Goal: Task Accomplishment & Management: Manage account settings

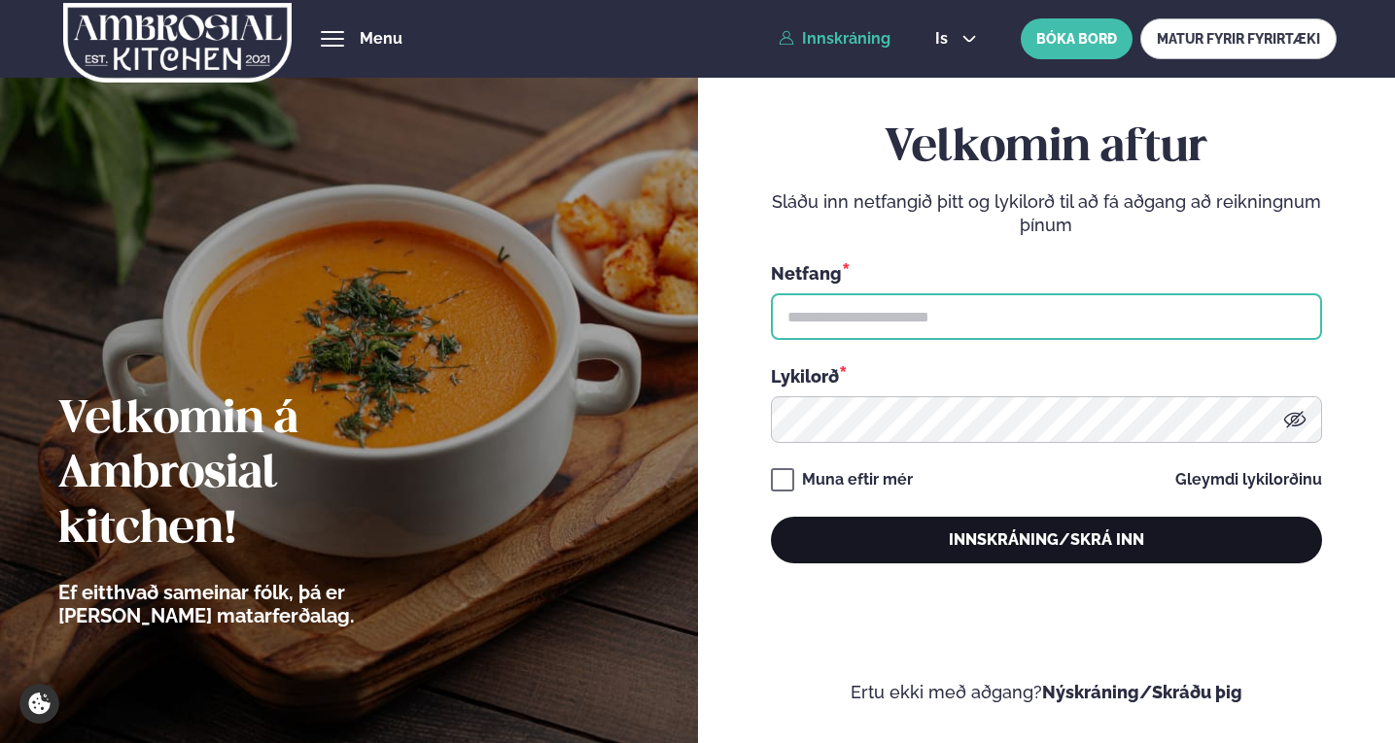
type input "**********"
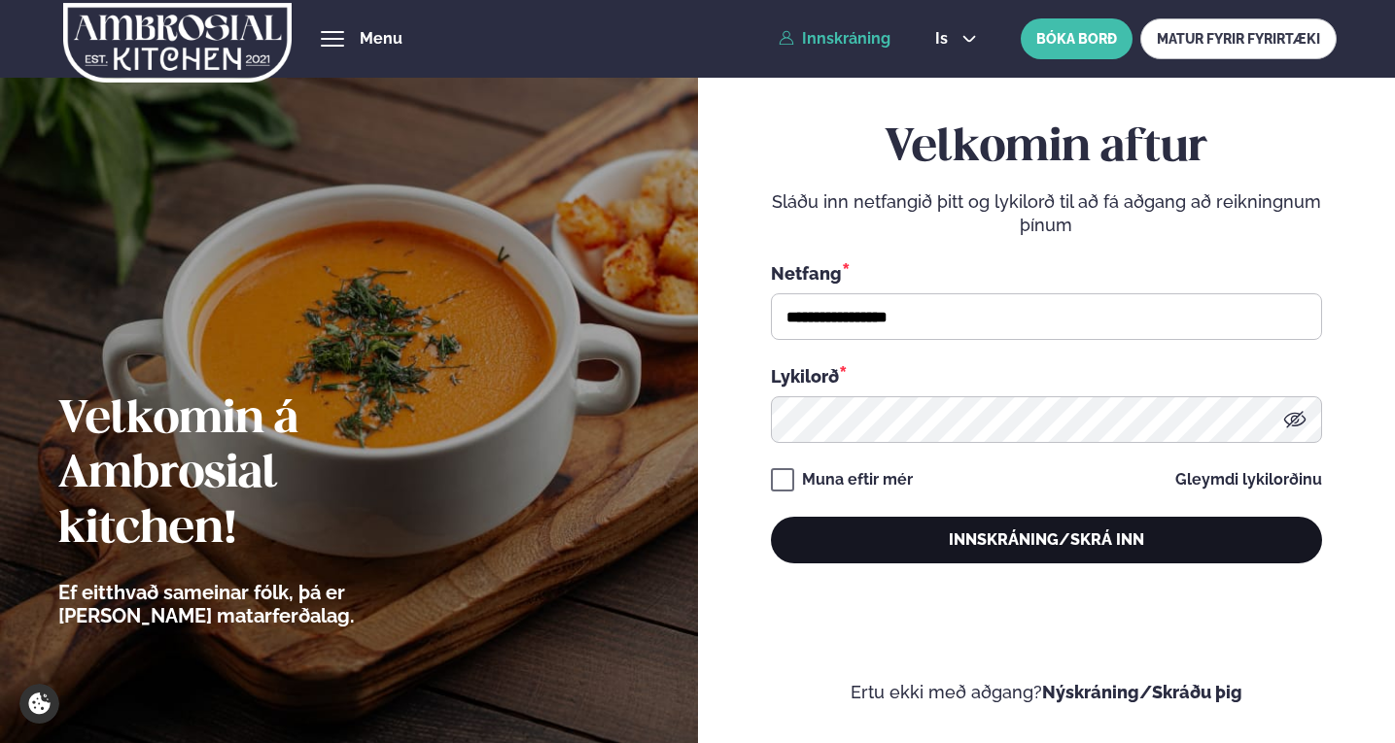
click at [913, 537] on button "Innskráning/Skrá inn" at bounding box center [1046, 540] width 551 height 47
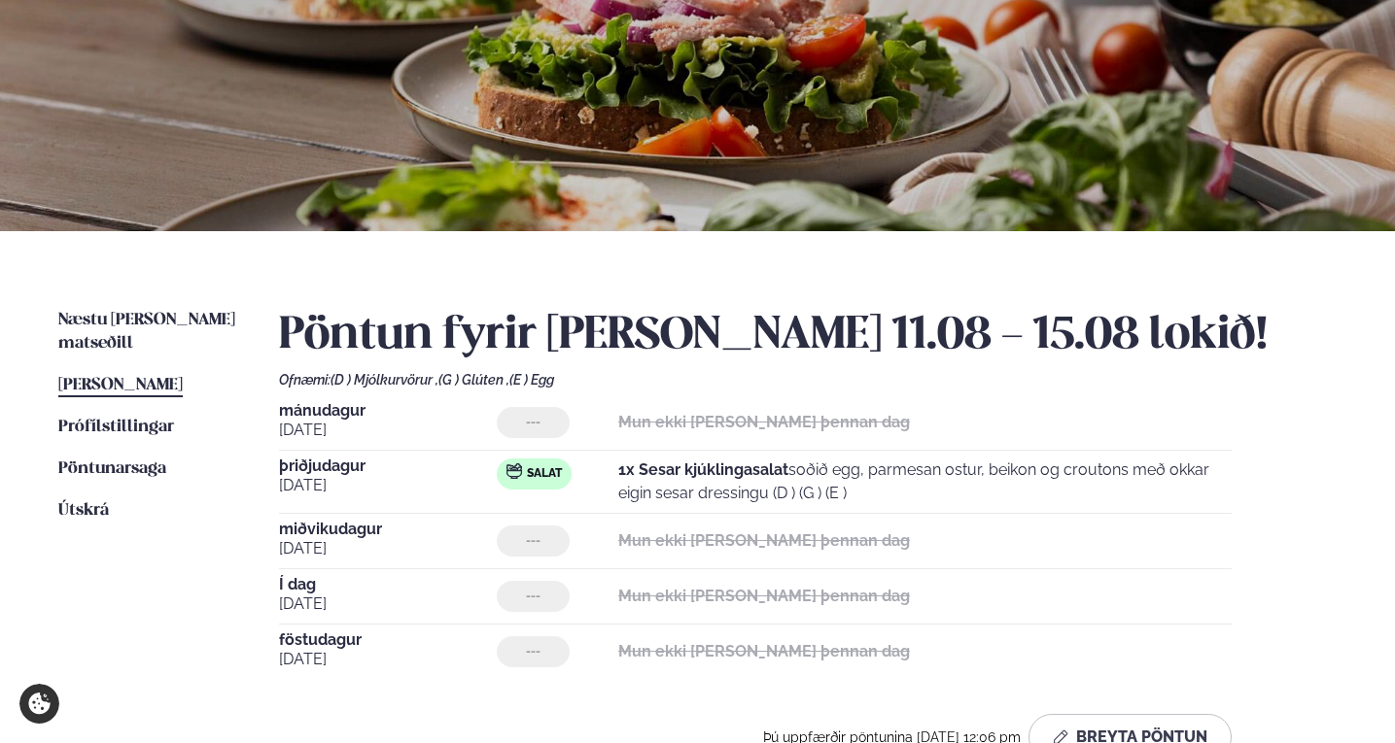
scroll to position [292, 0]
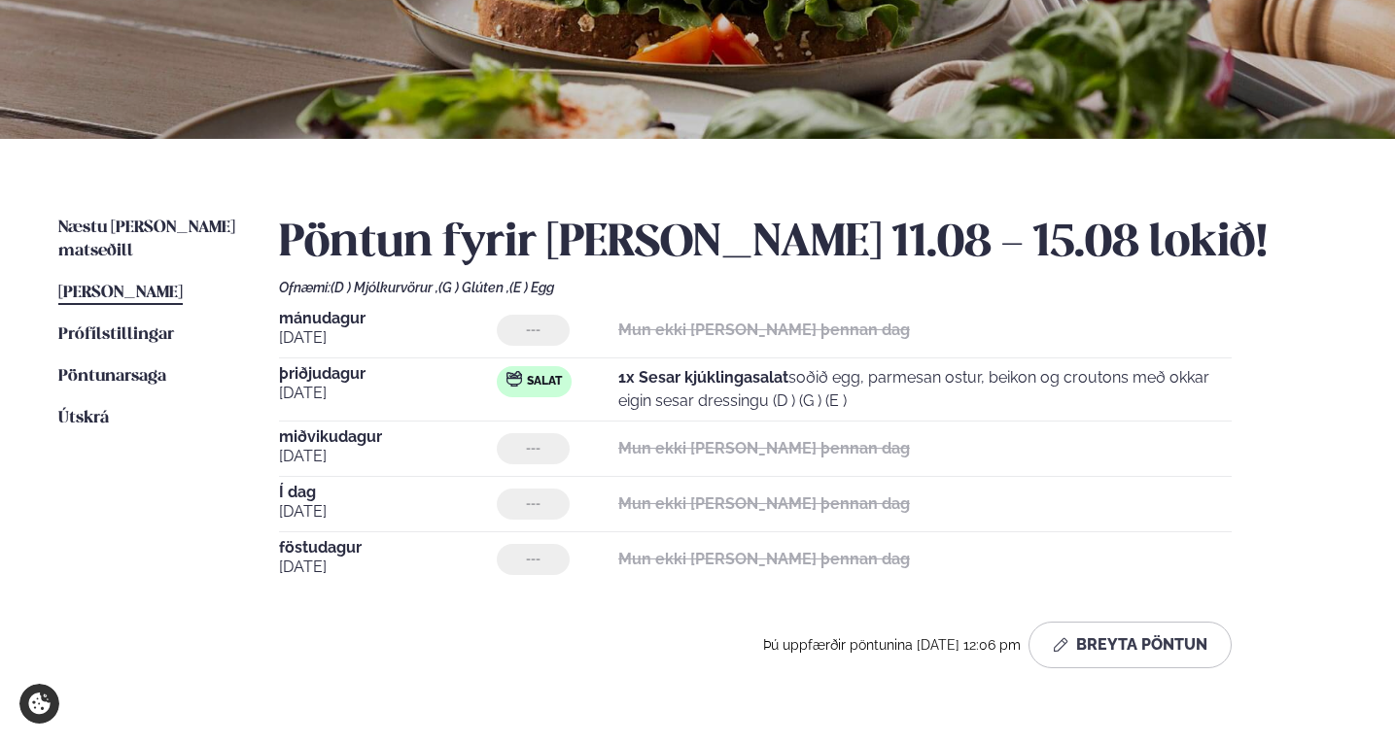
drag, startPoint x: 620, startPoint y: 382, endPoint x: 1169, endPoint y: 390, distance: 549.2
click at [1169, 390] on p "1x Sesar kjúklingasalat soðið egg, parmesan ostur, beikon og croutons með okkar…" at bounding box center [924, 389] width 613 height 47
click at [948, 408] on p "1x Sesar kjúklingasalat soðið egg, parmesan ostur, beikon og croutons með okkar…" at bounding box center [924, 389] width 613 height 47
click at [1147, 652] on button "Breyta Pöntun" at bounding box center [1129, 645] width 203 height 47
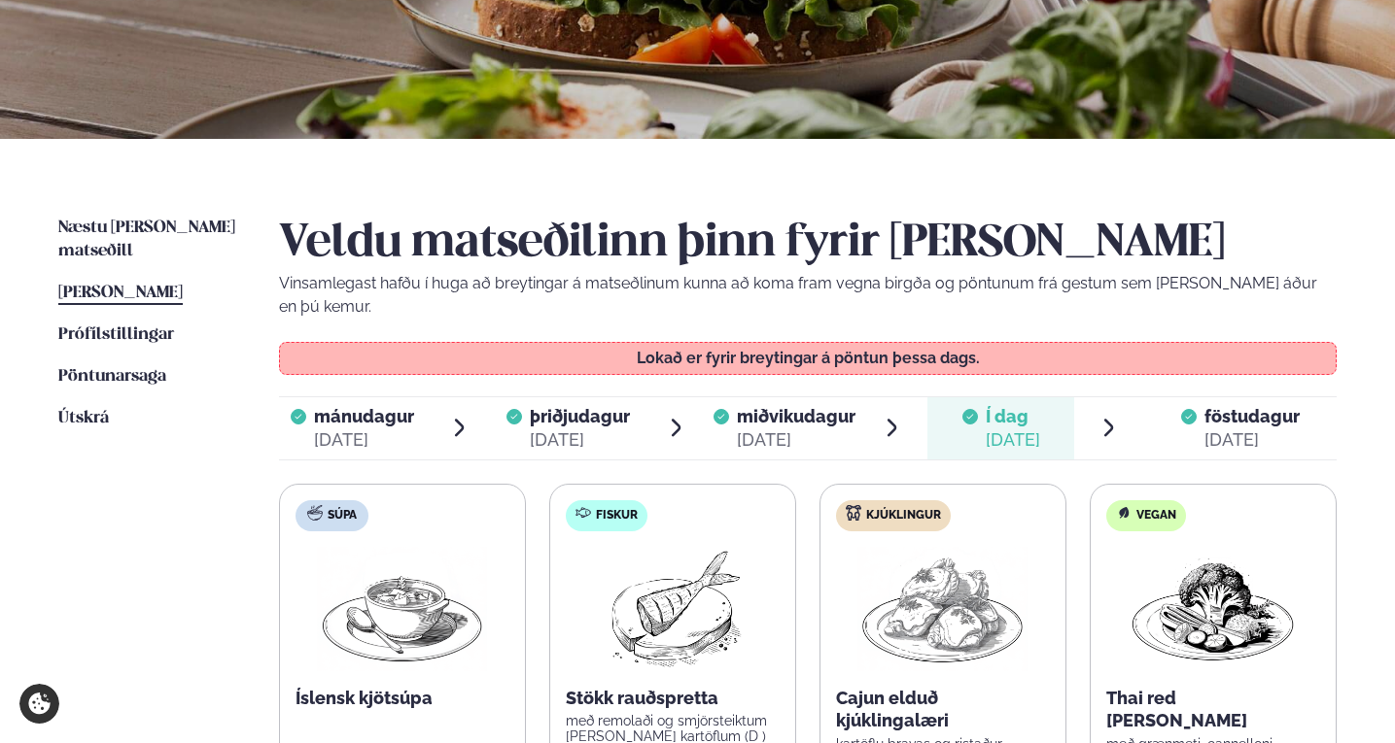
click at [1184, 409] on icon at bounding box center [1189, 417] width 16 height 16
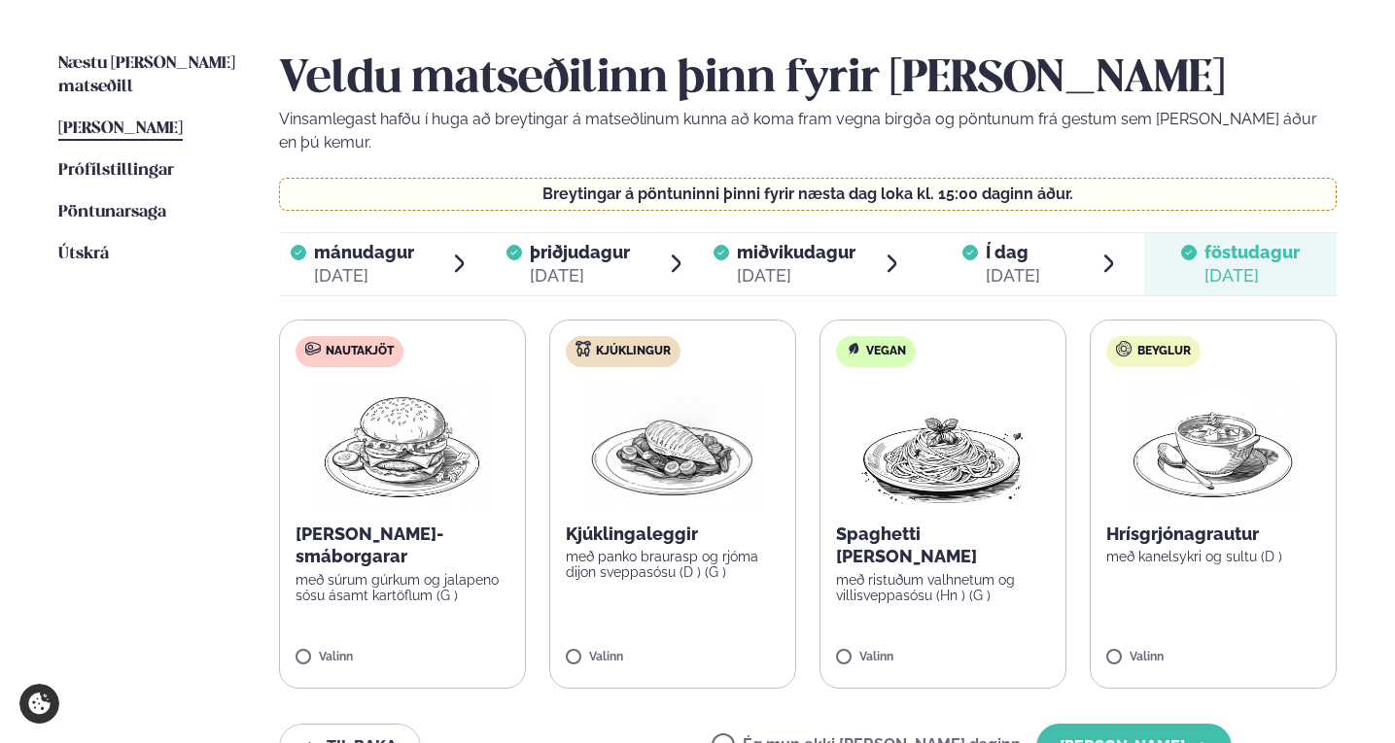
scroll to position [486, 0]
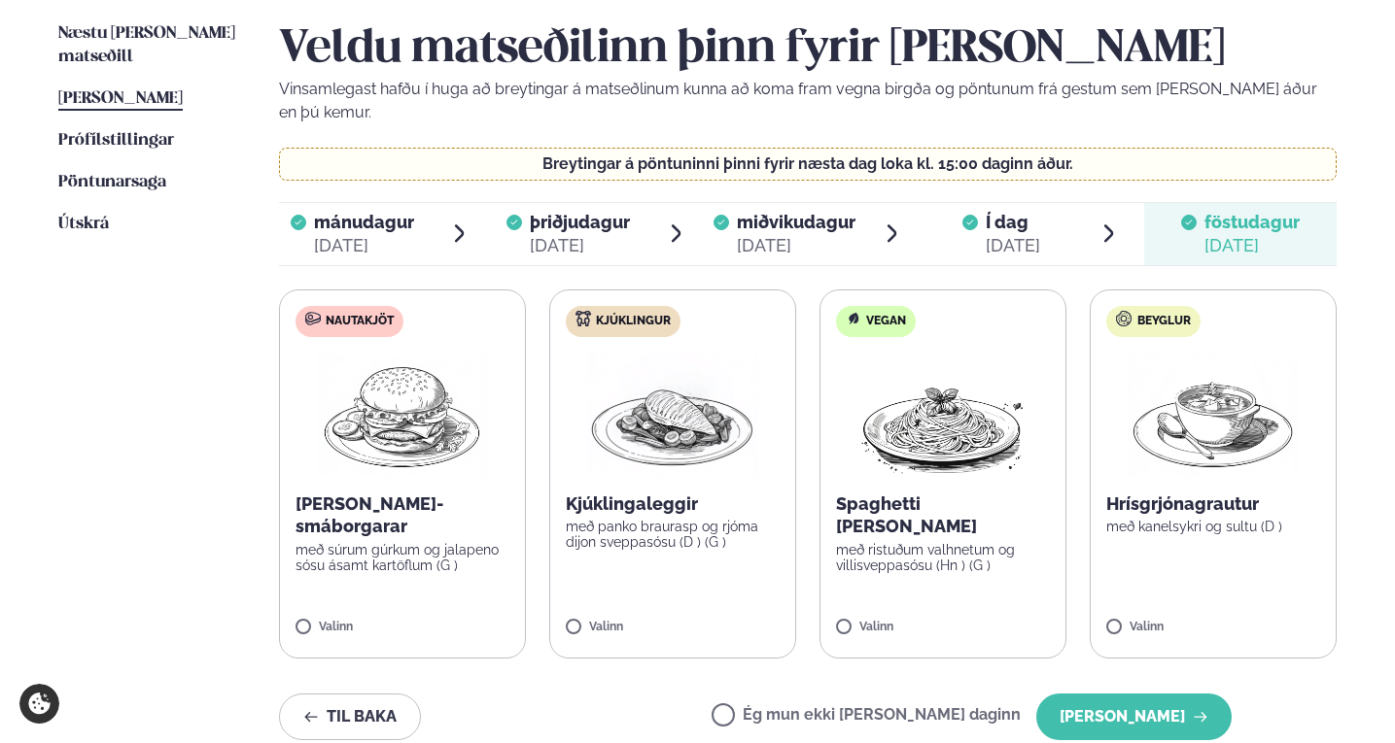
drag, startPoint x: 135, startPoint y: 399, endPoint x: 128, endPoint y: 492, distance: 92.6
click at [128, 492] on ul "Næstu [PERSON_NAME] matseðill Næsta vika [PERSON_NAME] matseðill [PERSON_NAME] …" at bounding box center [149, 396] width 182 height 748
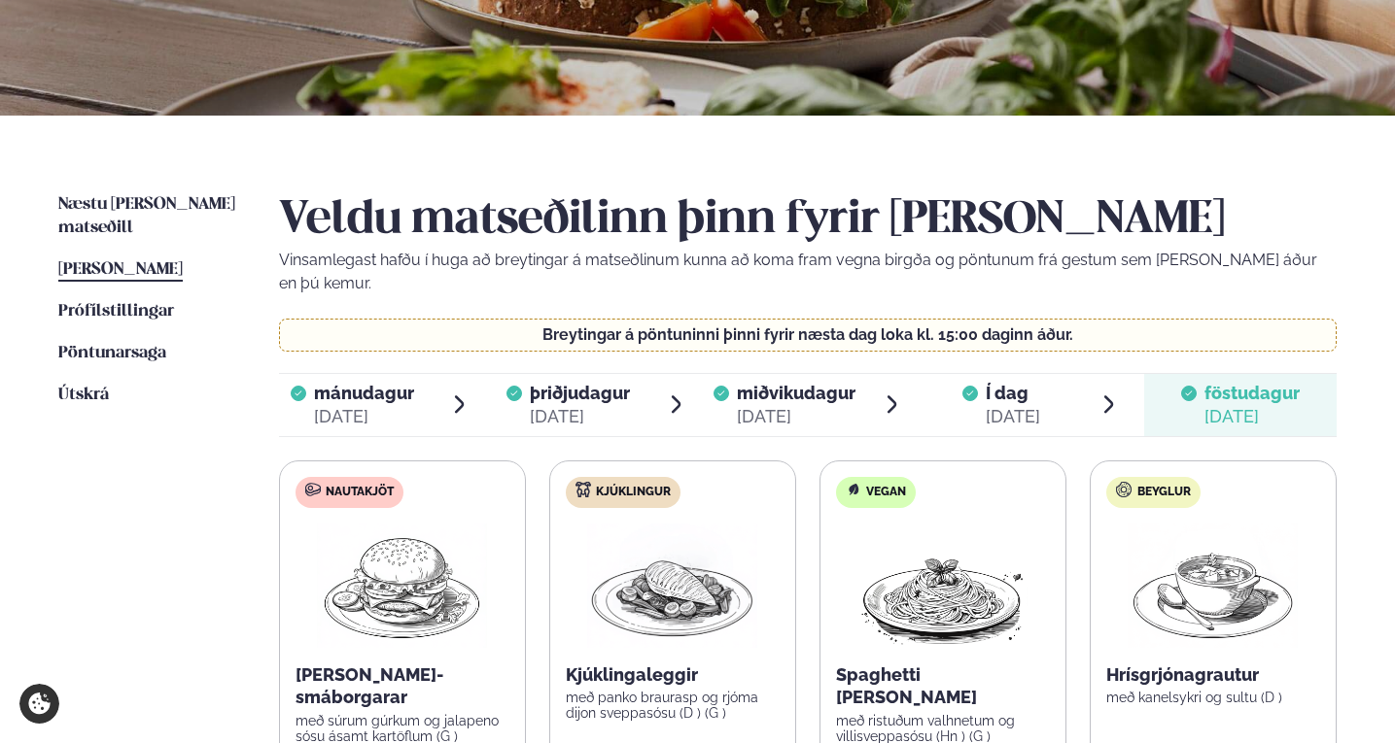
scroll to position [292, 0]
